Goal: Navigation & Orientation: Find specific page/section

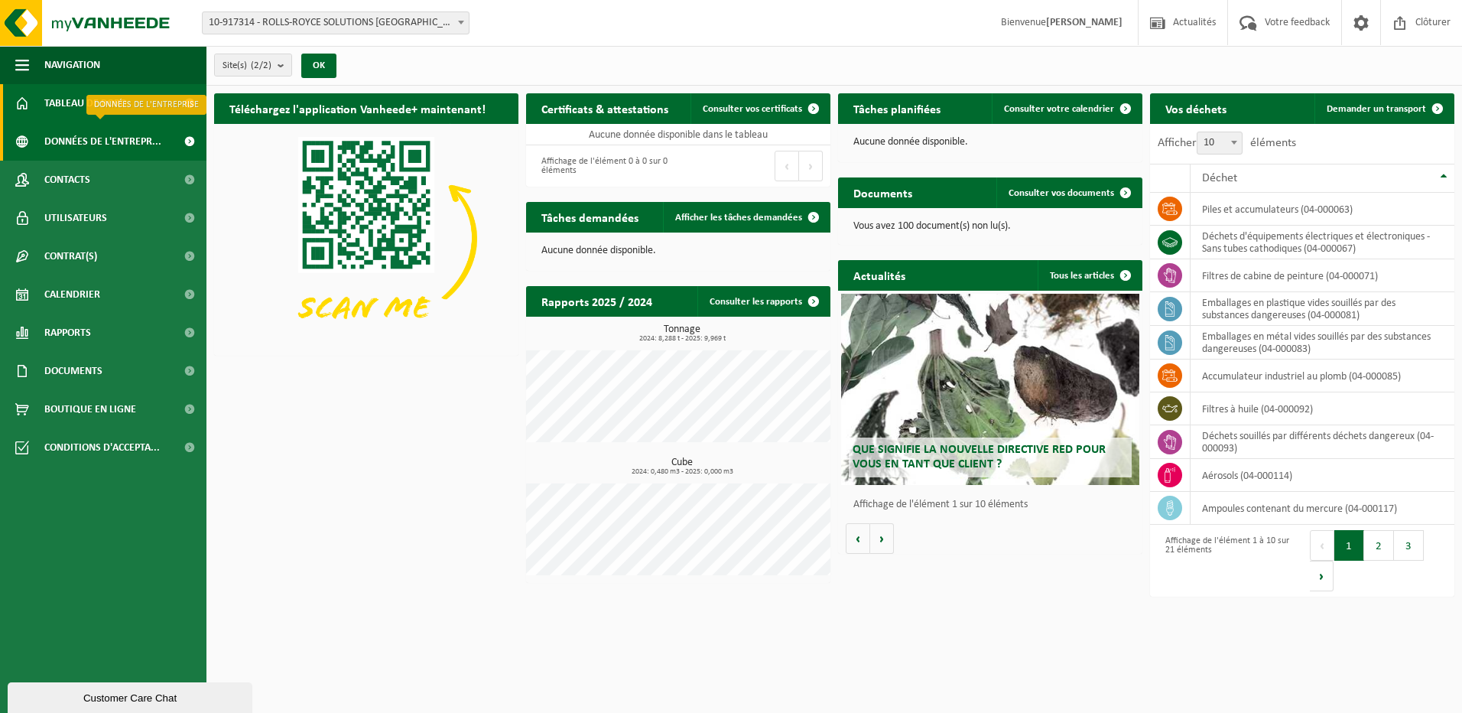
click at [61, 146] on span "Données de l'entrepr..." at bounding box center [102, 141] width 117 height 38
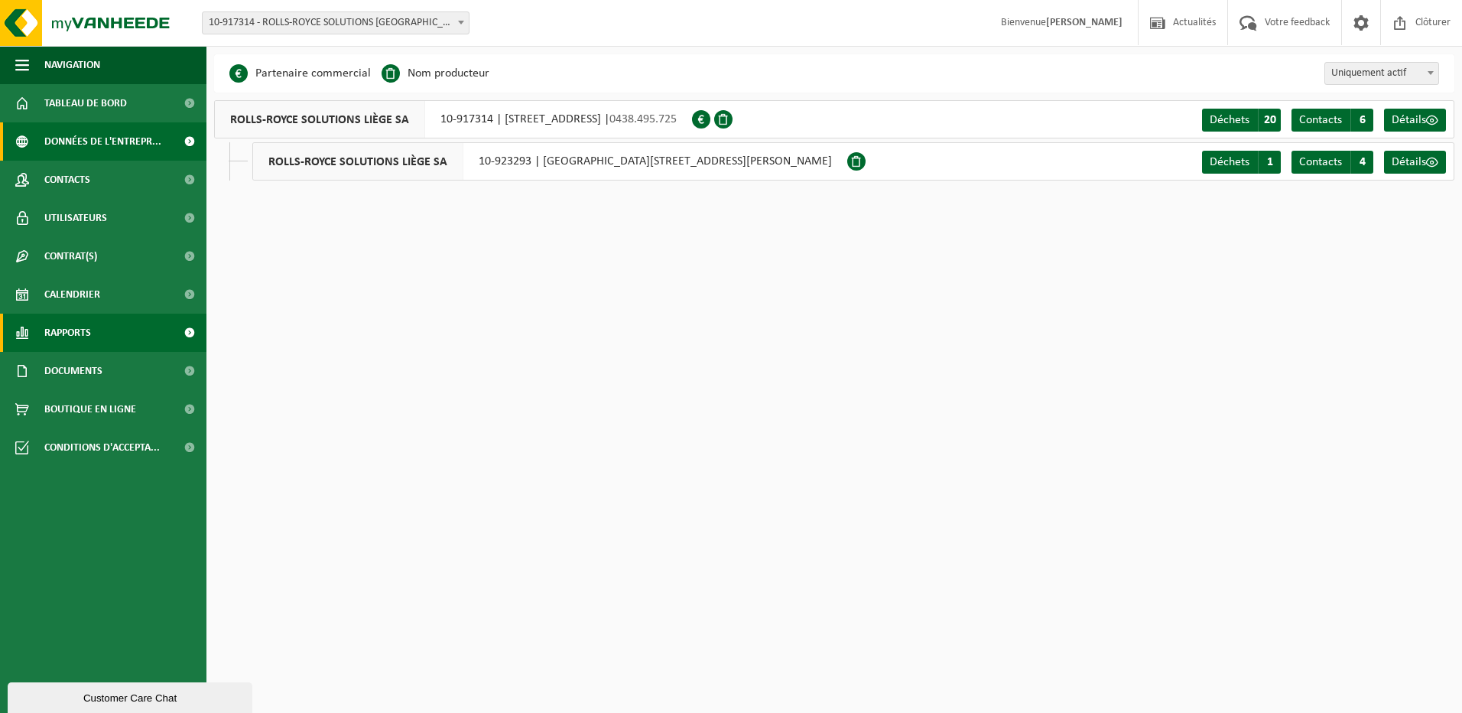
click at [78, 323] on span "Rapports" at bounding box center [67, 333] width 47 height 38
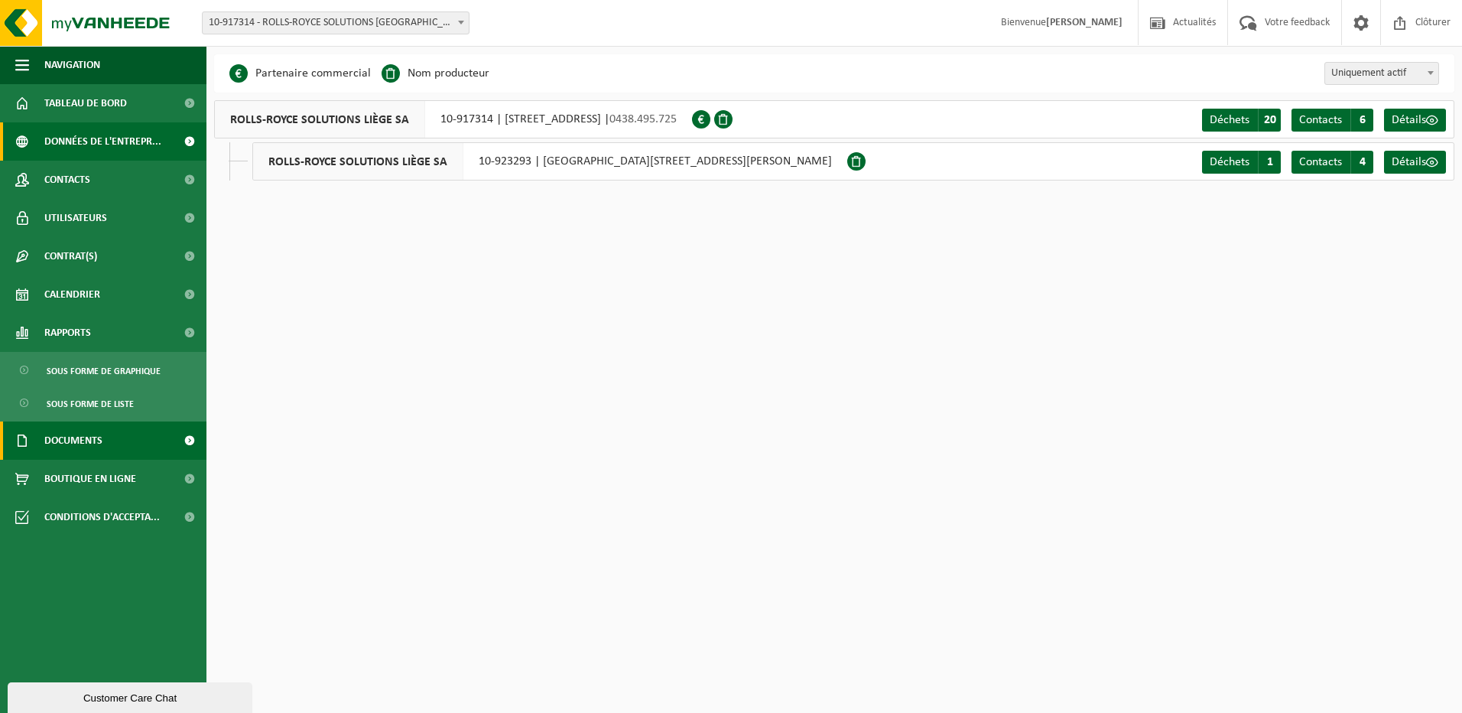
click at [107, 438] on link "Documents" at bounding box center [103, 440] width 206 height 38
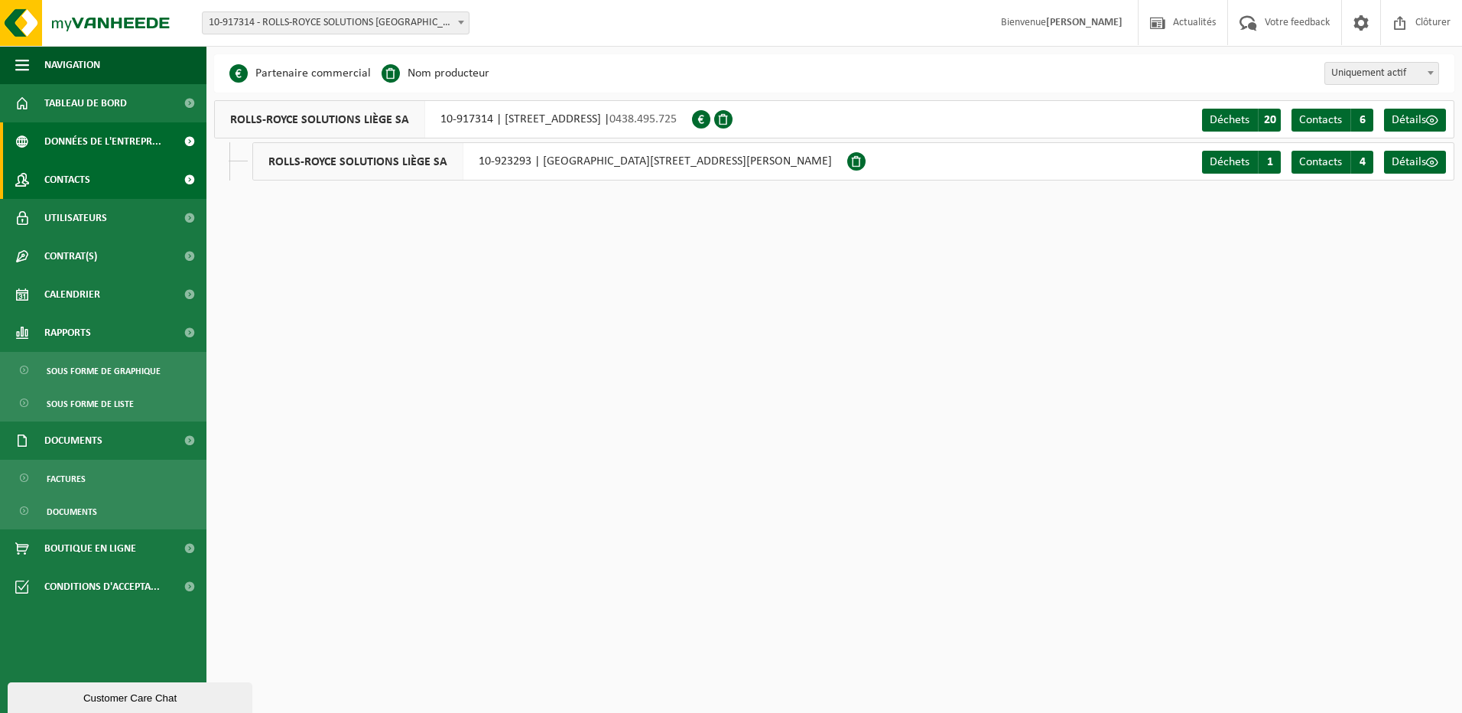
click at [70, 169] on span "Contacts" at bounding box center [67, 180] width 46 height 38
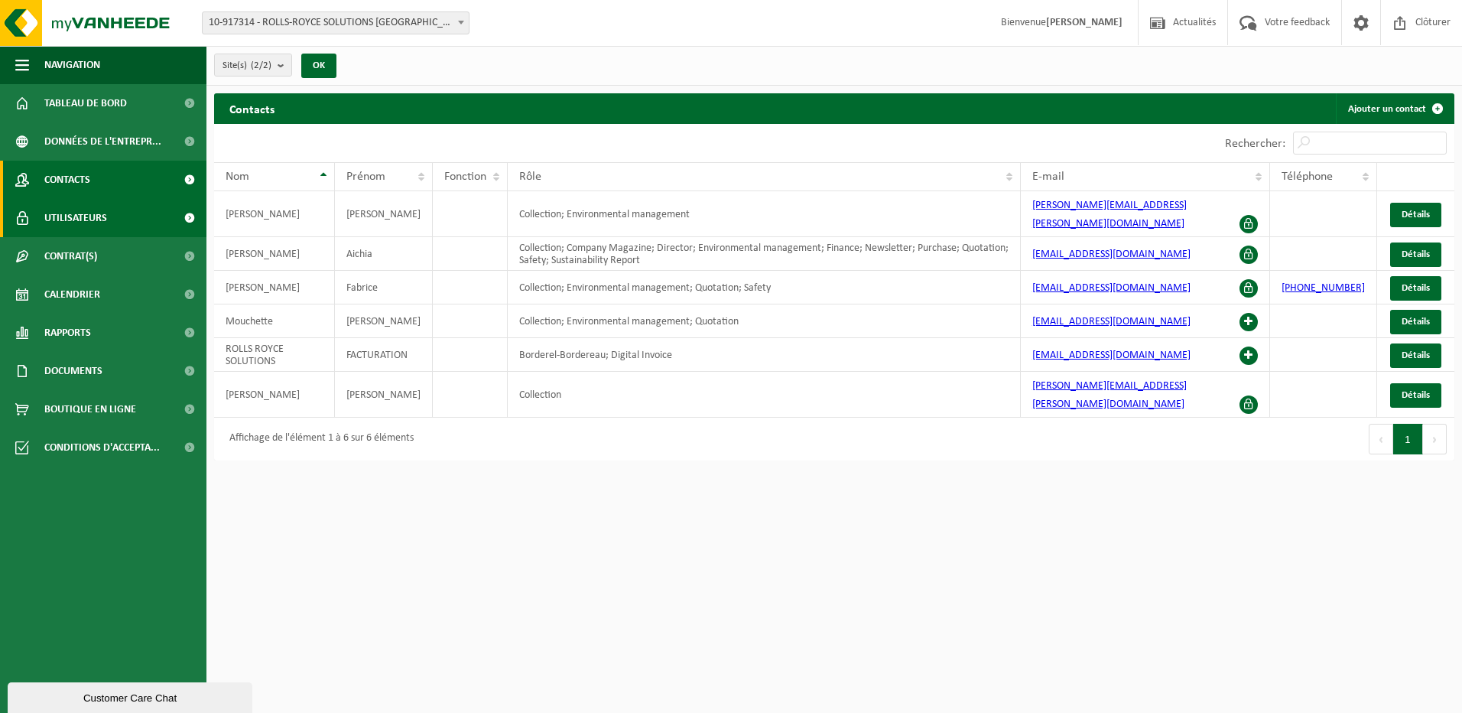
click at [64, 219] on span "Utilisateurs" at bounding box center [75, 218] width 63 height 38
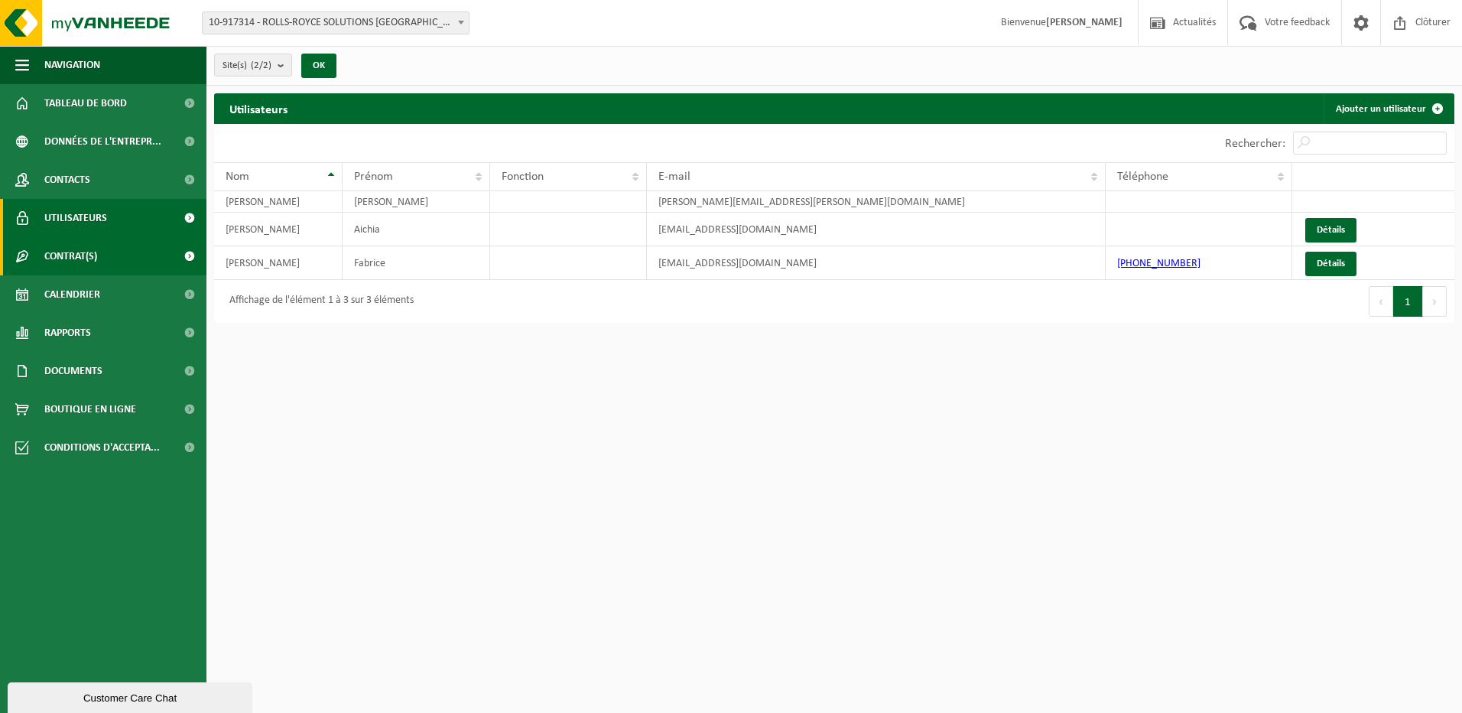
click at [67, 265] on span "Contrat(s)" at bounding box center [70, 256] width 53 height 38
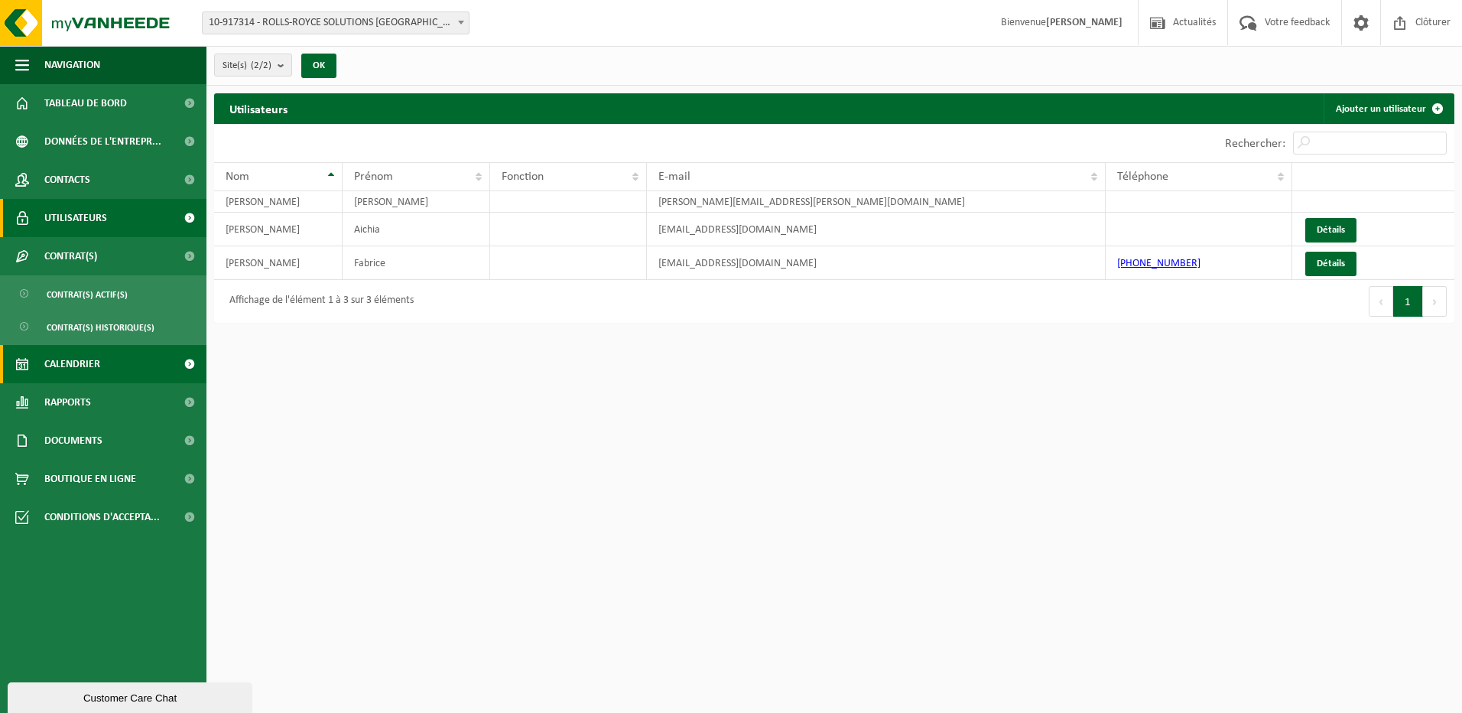
click at [73, 351] on span "Calendrier" at bounding box center [72, 364] width 56 height 38
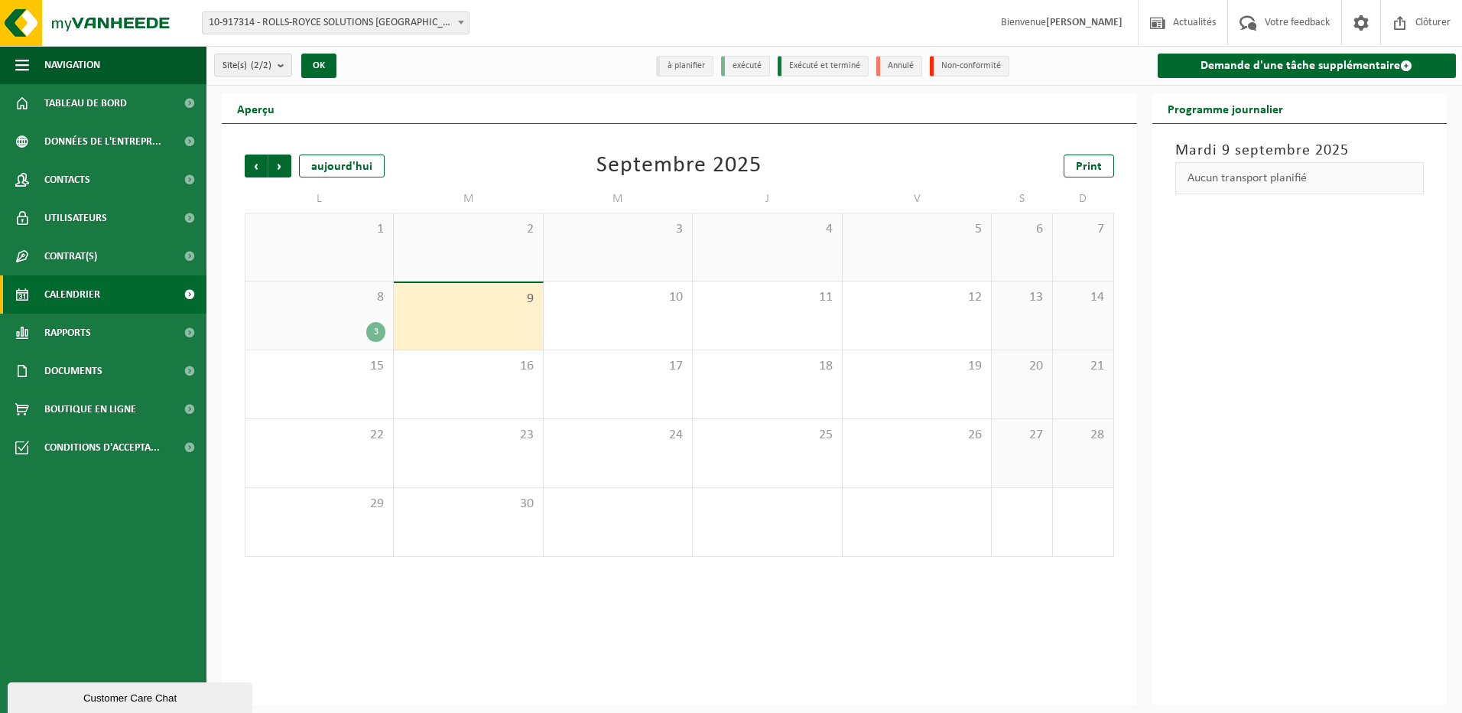
click at [323, 310] on div "8 3" at bounding box center [319, 315] width 148 height 68
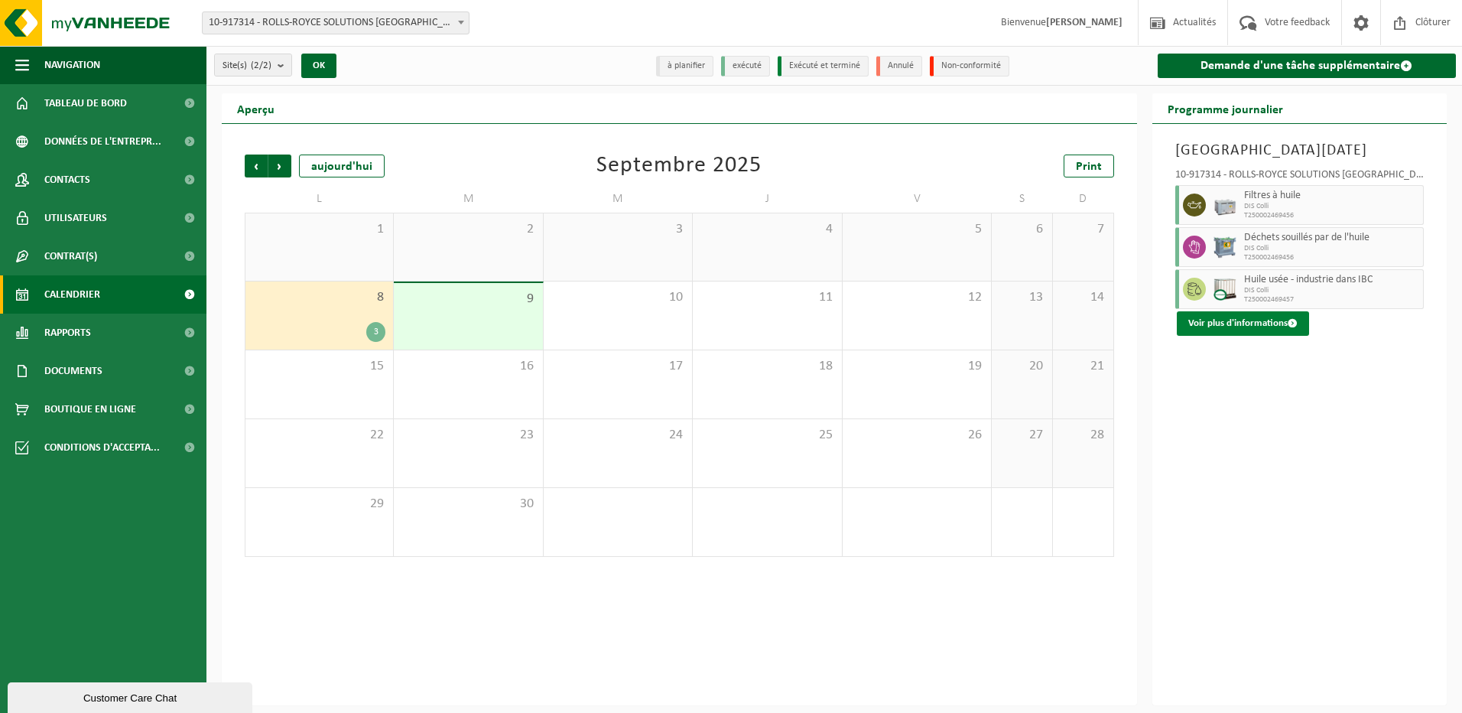
click at [1249, 327] on button "Voir plus d'informations" at bounding box center [1243, 323] width 132 height 24
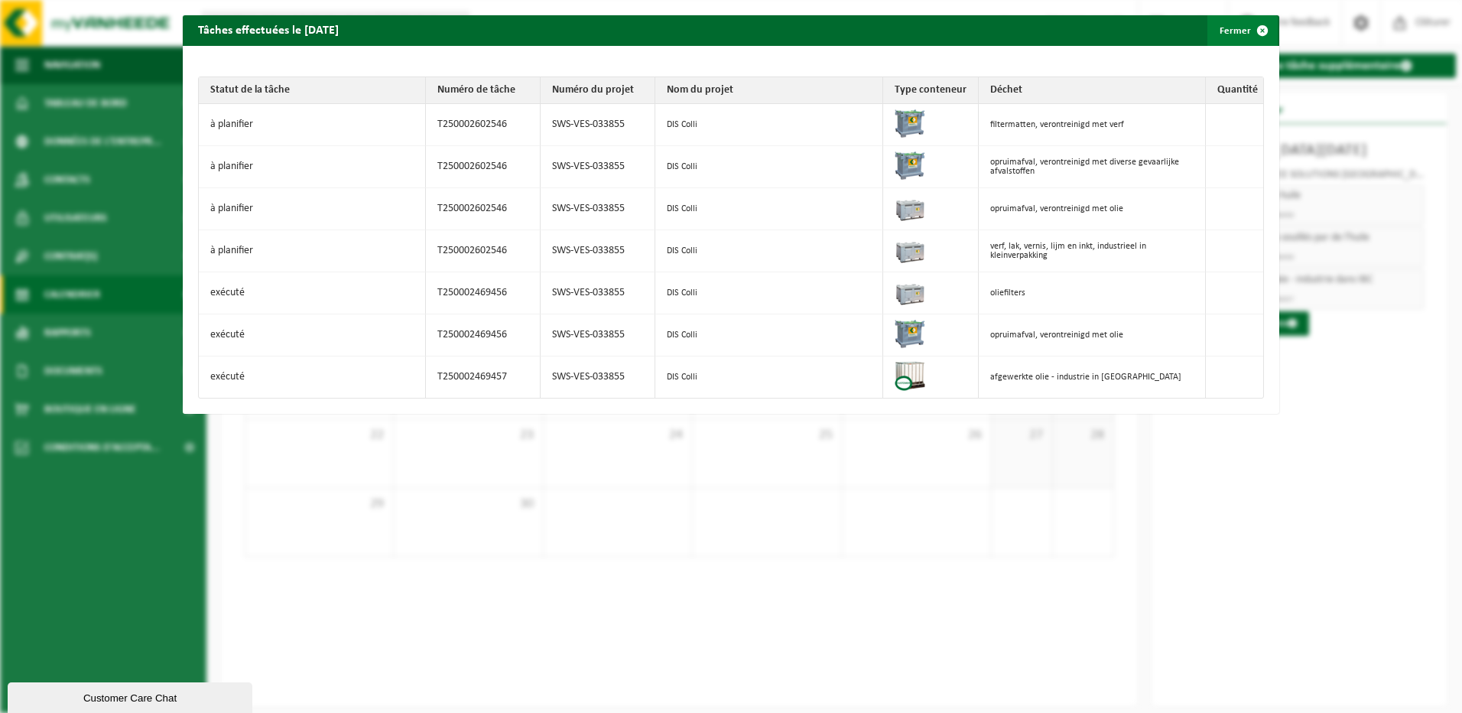
click at [1249, 32] on span "button" at bounding box center [1262, 30] width 31 height 31
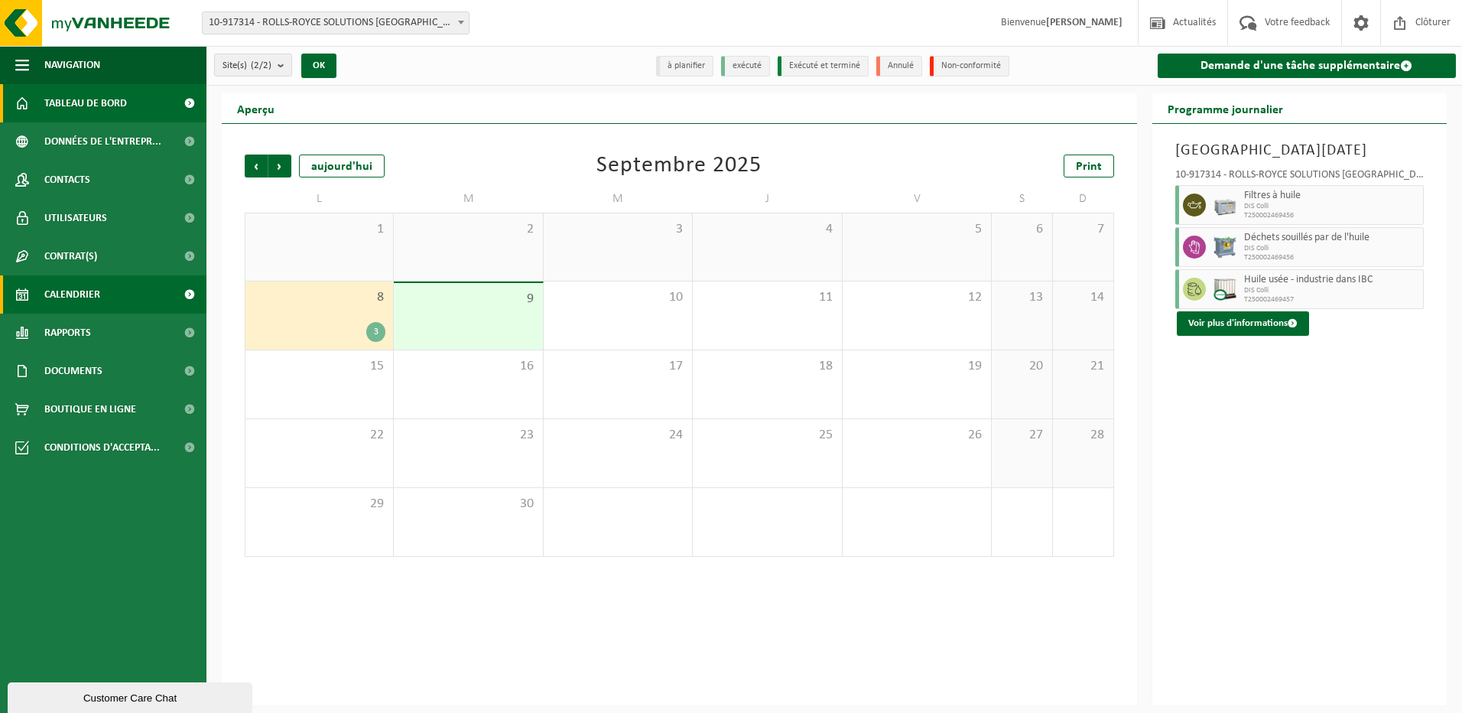
click at [78, 106] on span "Tableau de bord" at bounding box center [85, 103] width 83 height 38
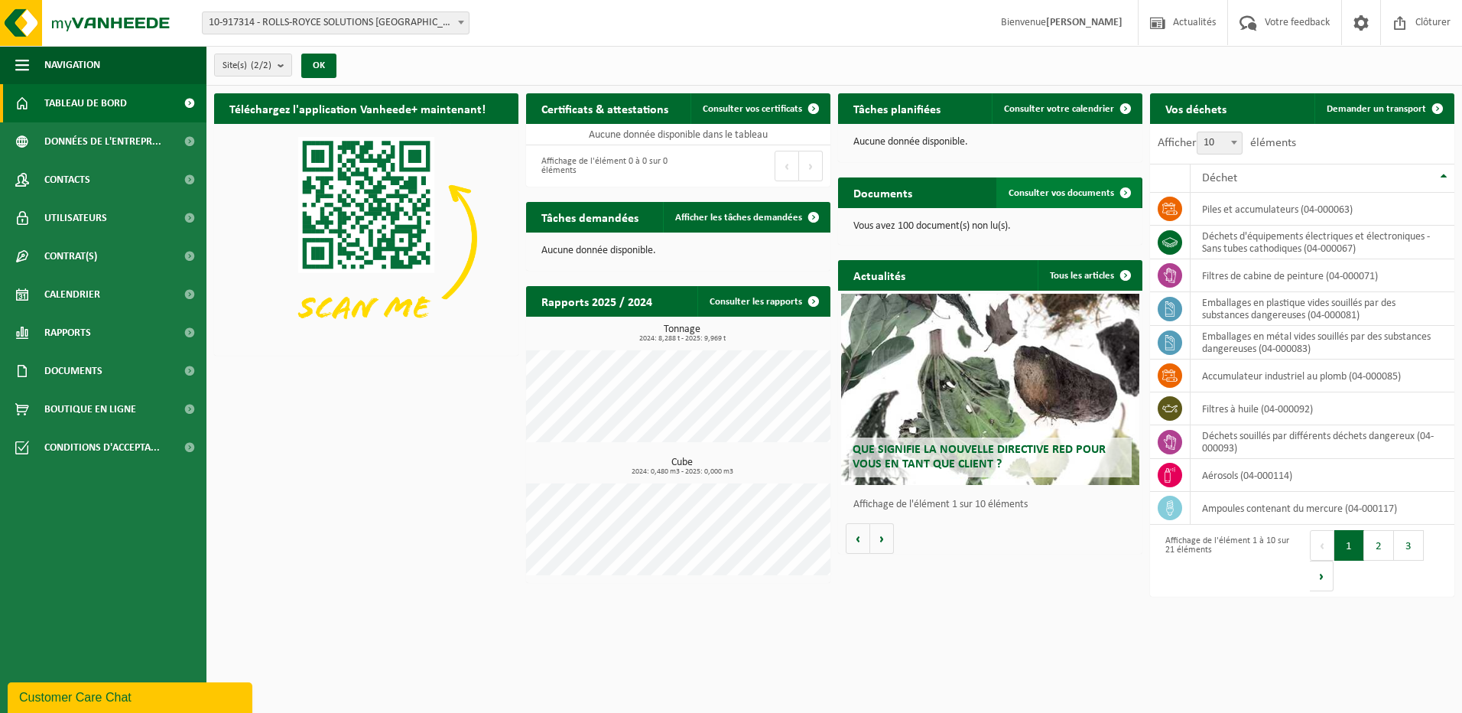
click at [1094, 192] on span "Consulter vos documents" at bounding box center [1062, 193] width 106 height 10
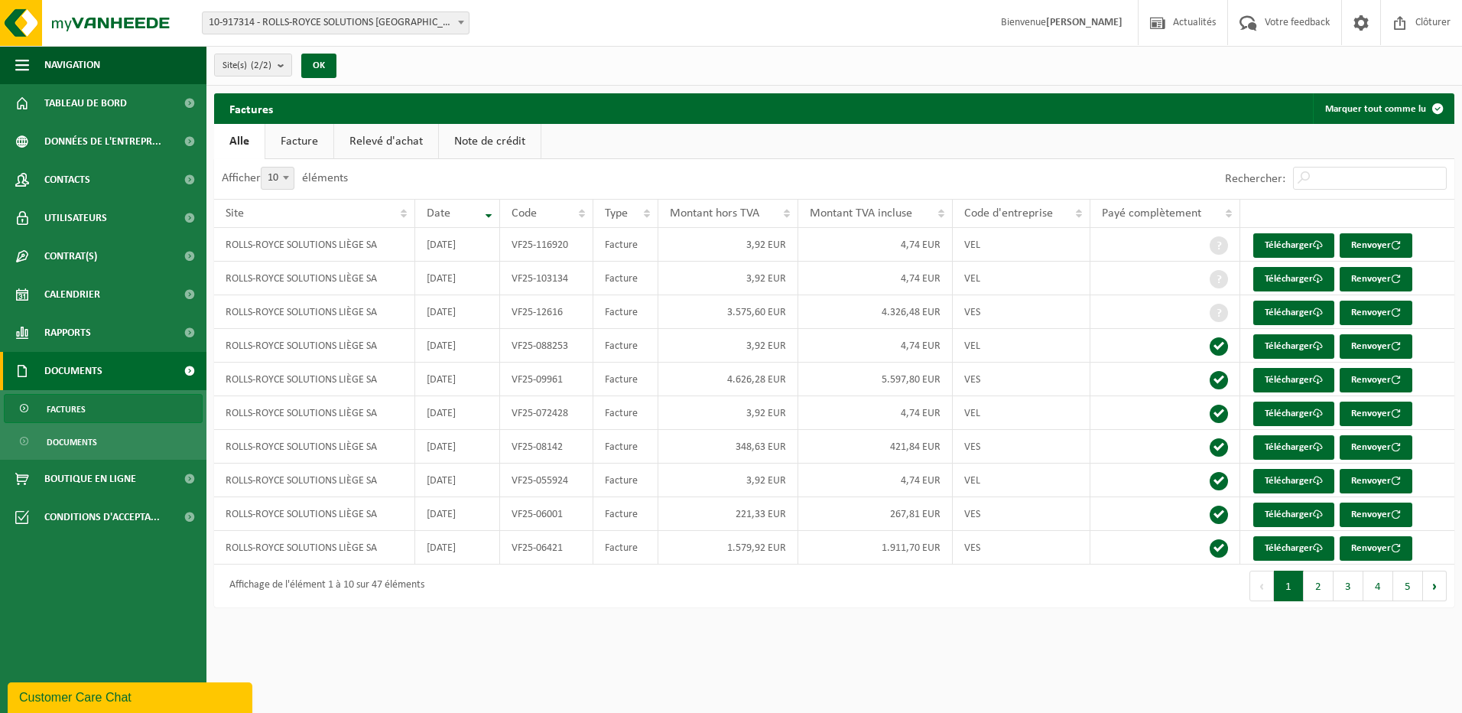
click at [307, 145] on link "Facture" at bounding box center [299, 141] width 68 height 35
click at [371, 145] on link "Relevé d'achat" at bounding box center [387, 141] width 104 height 35
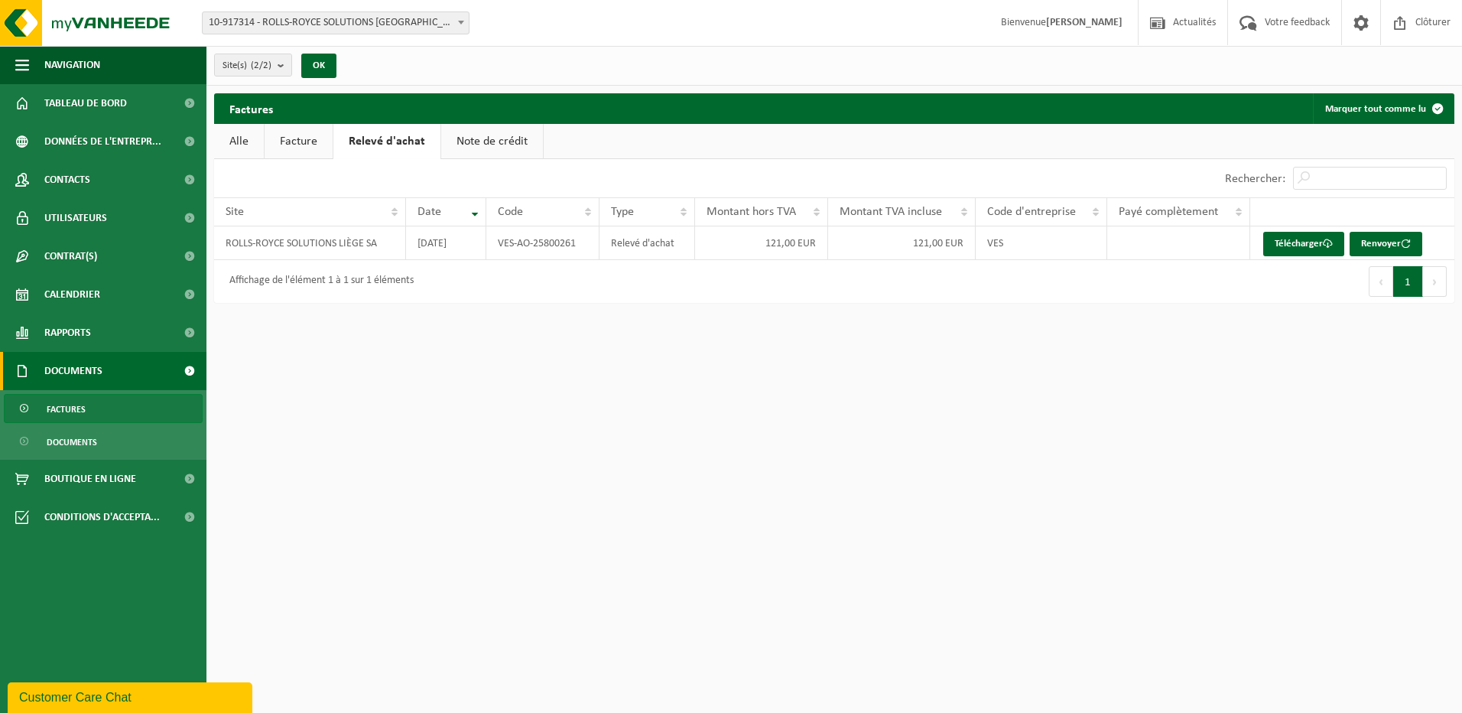
click at [463, 141] on link "Note de crédit" at bounding box center [492, 141] width 102 height 35
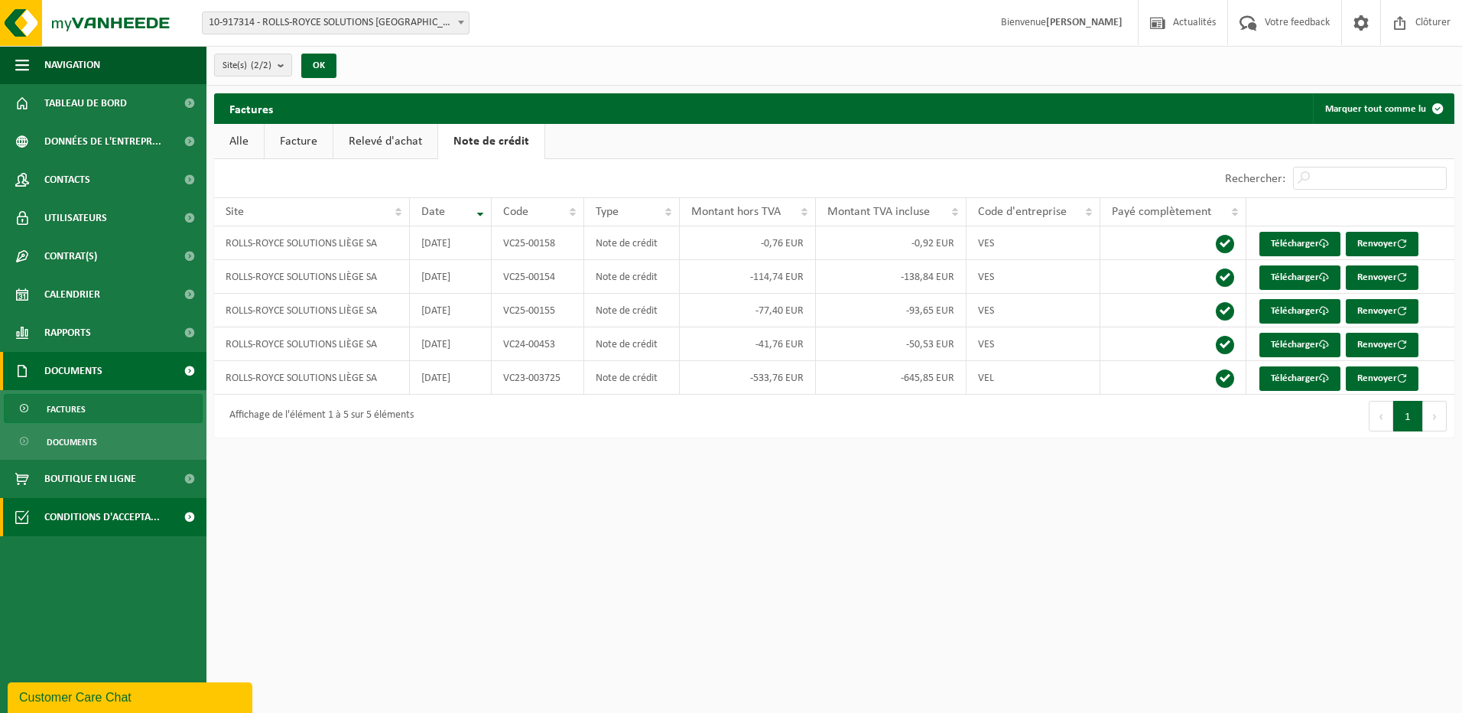
click at [77, 514] on span "Conditions d'accepta..." at bounding box center [101, 517] width 115 height 38
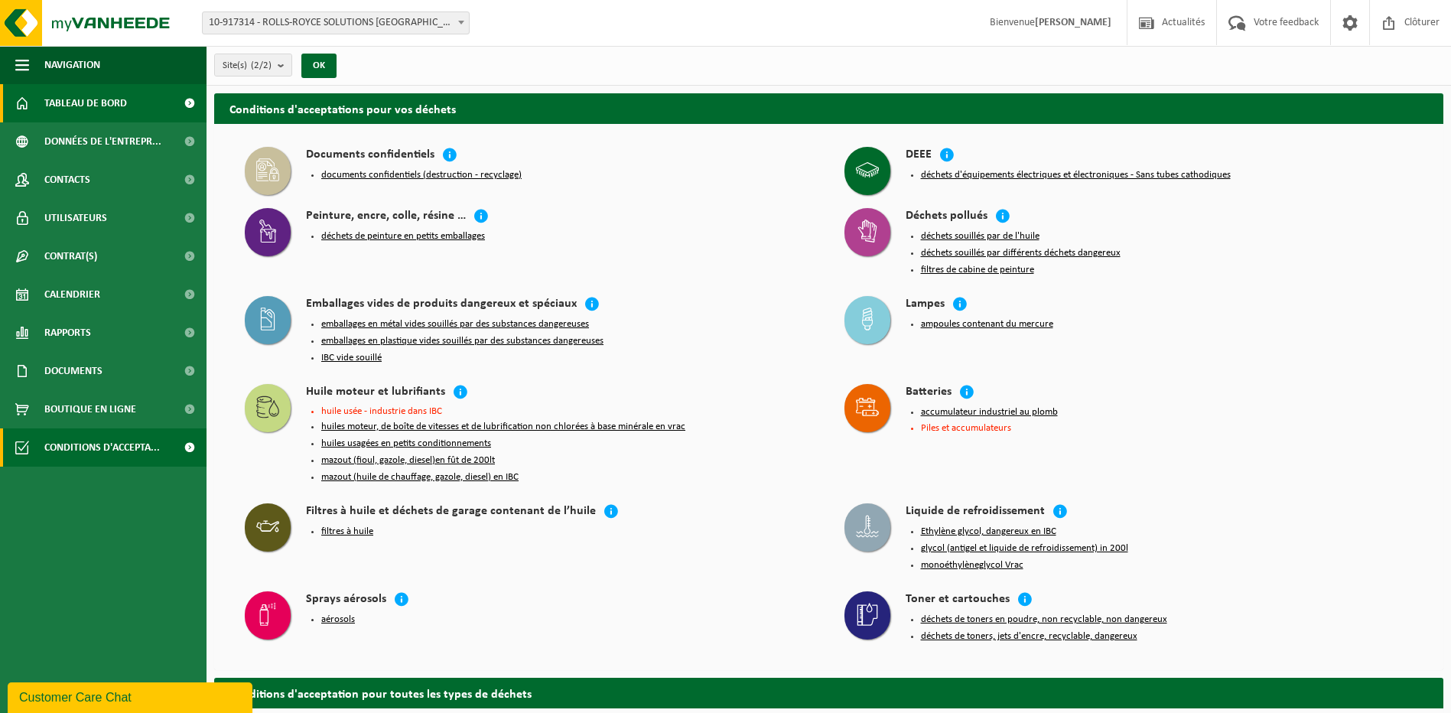
click at [75, 111] on span "Tableau de bord" at bounding box center [85, 103] width 83 height 38
